Goal: Book appointment/travel/reservation

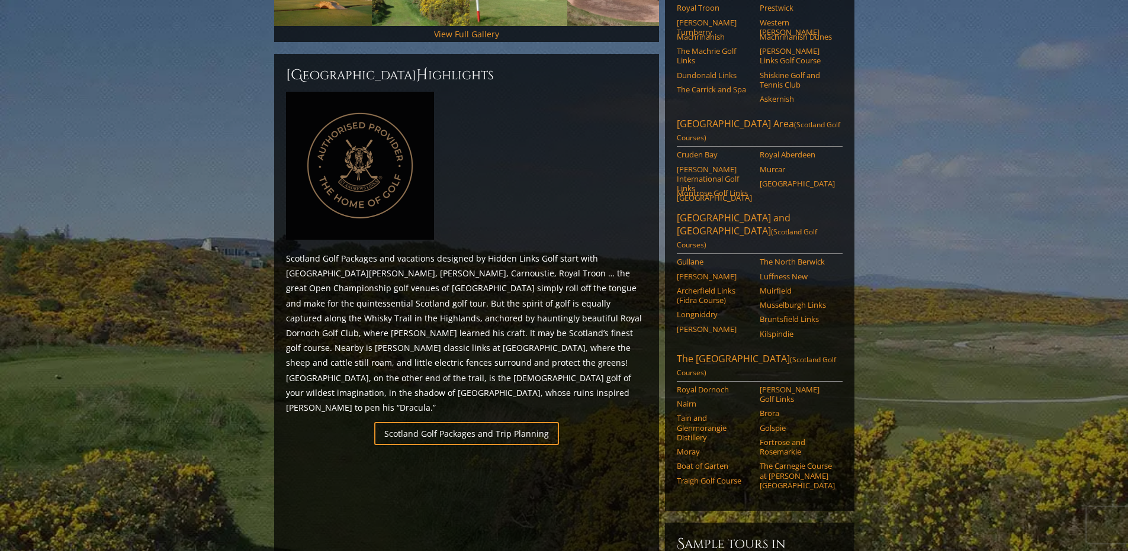
scroll to position [474, 0]
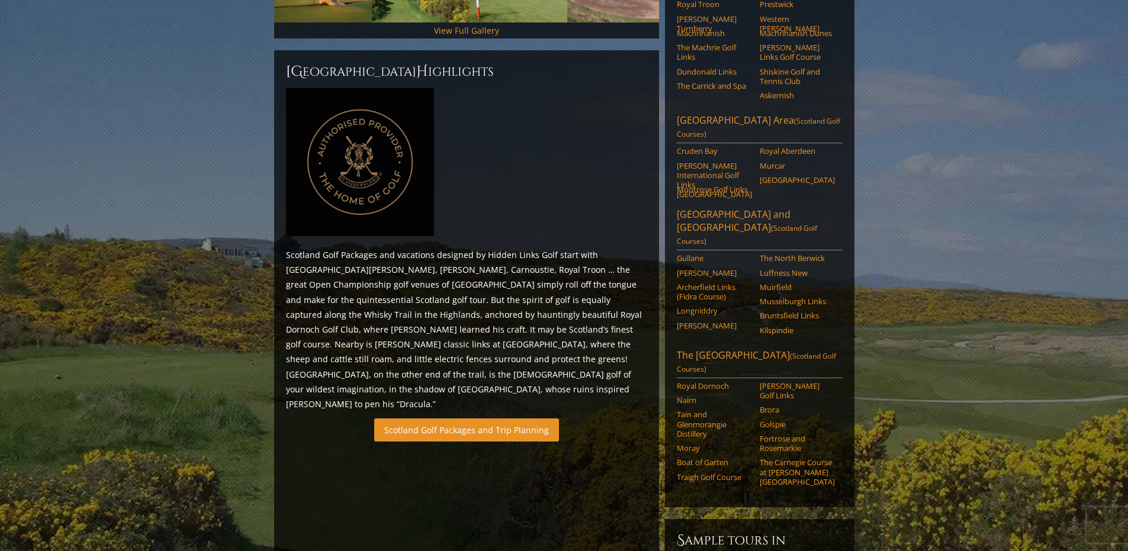
click at [460, 419] on link "Scotland Golf Packages and Trip Planning" at bounding box center [466, 430] width 185 height 23
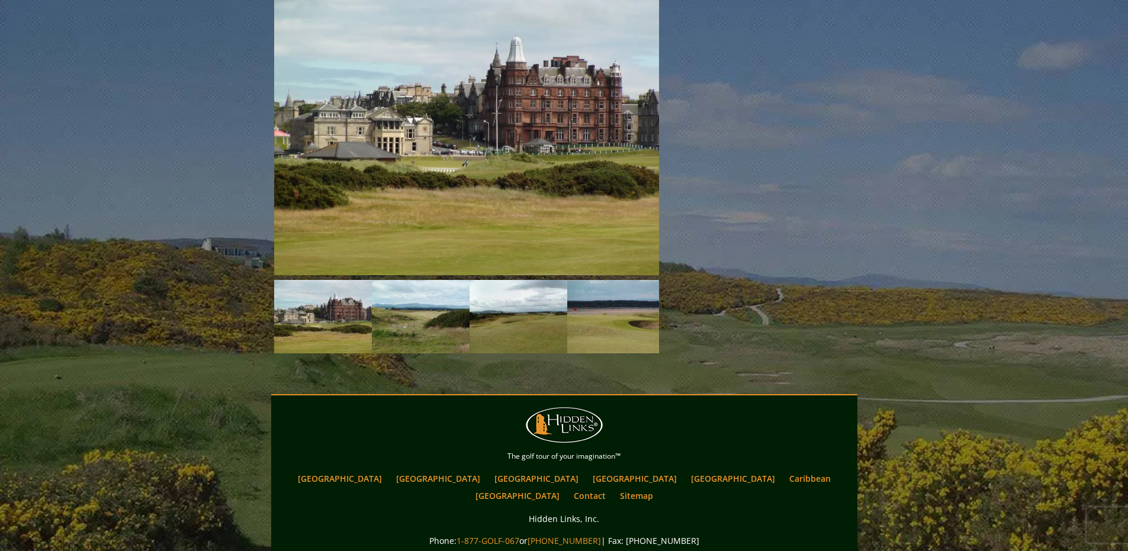
scroll to position [1717, 0]
